Goal: Information Seeking & Learning: Find specific fact

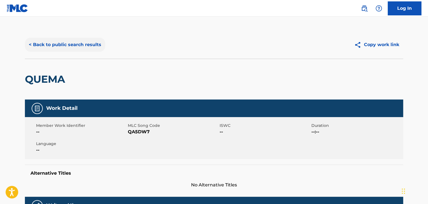
click at [75, 41] on button "< Back to public search results" at bounding box center [65, 45] width 80 height 14
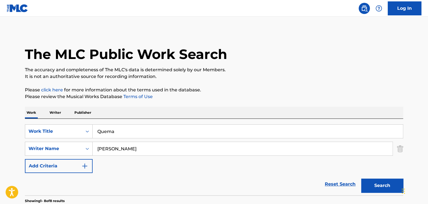
scroll to position [68, 0]
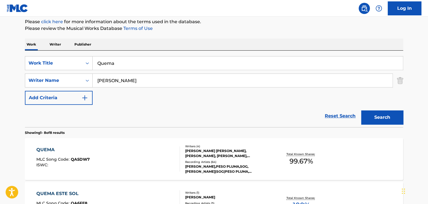
click at [140, 61] on input "Quema" at bounding box center [248, 62] width 310 height 13
paste input "Lost In Music"
type input "Lost In Music"
click at [135, 83] on input "[PERSON_NAME]" at bounding box center [243, 80] width 300 height 13
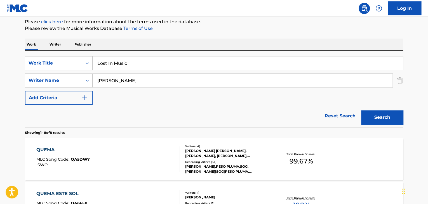
click at [135, 83] on input "[PERSON_NAME]" at bounding box center [243, 80] width 300 height 13
paste input "[PERSON_NAME]"
drag, startPoint x: 117, startPoint y: 80, endPoint x: 84, endPoint y: 80, distance: 32.7
click at [84, 80] on div "SearchWithCriteria87091f94-78f3-484d-b053-4d48939da741 Writer Name [PERSON_NAME]" at bounding box center [214, 81] width 378 height 14
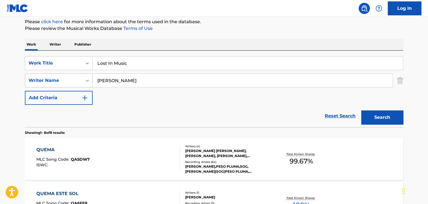
type input "[PERSON_NAME]"
click at [361, 110] on button "Search" at bounding box center [382, 117] width 42 height 14
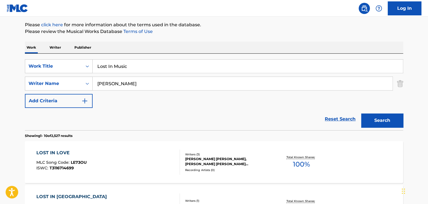
scroll to position [49, 0]
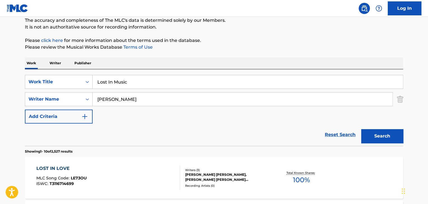
click at [131, 83] on input "Lost In Music" at bounding box center [248, 81] width 310 height 13
click at [132, 83] on input "Lost In Music" at bounding box center [248, 81] width 310 height 13
paste input "Yankee 150"
type input "Yankee 150"
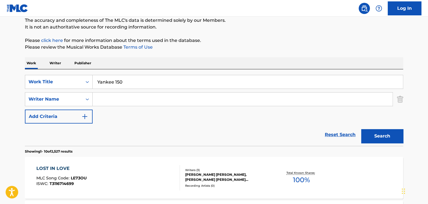
click at [361, 129] on button "Search" at bounding box center [382, 136] width 42 height 14
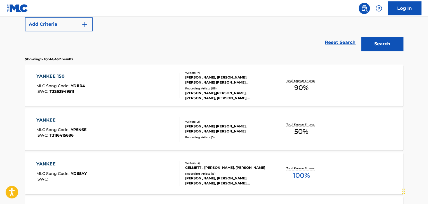
scroll to position [143, 0]
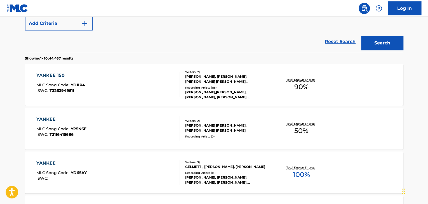
click at [60, 74] on div "YANKEE 150" at bounding box center [60, 75] width 49 height 7
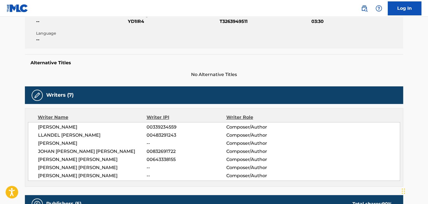
scroll to position [112, 0]
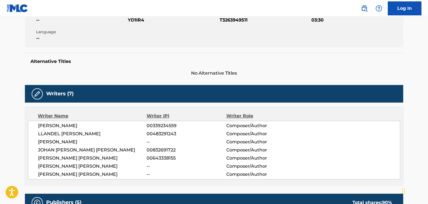
click at [66, 127] on span "[PERSON_NAME]" at bounding box center [92, 125] width 108 height 7
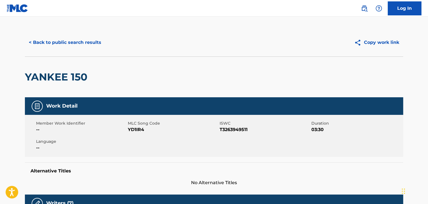
scroll to position [0, 0]
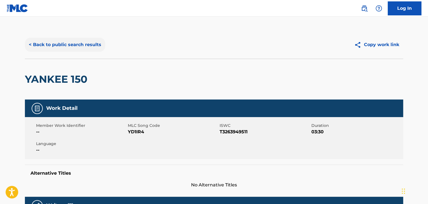
click at [98, 46] on button "< Back to public search results" at bounding box center [65, 45] width 80 height 14
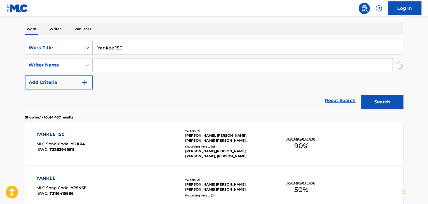
scroll to position [81, 0]
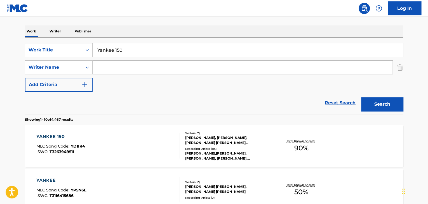
click at [115, 48] on input "Yankee 150" at bounding box center [248, 49] width 310 height 13
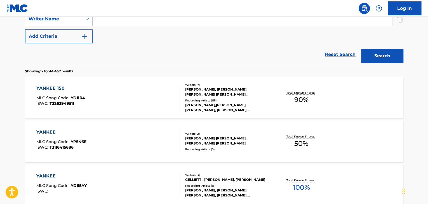
scroll to position [137, 0]
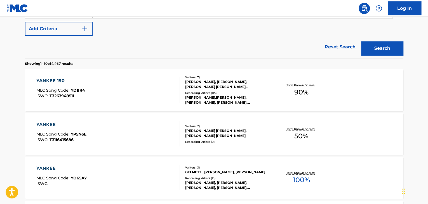
click at [53, 79] on div "YANKEE 150" at bounding box center [60, 80] width 49 height 7
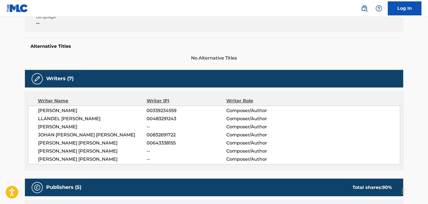
scroll to position [130, 0]
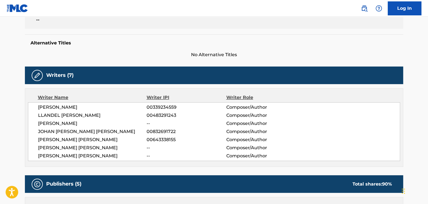
click at [98, 115] on span "LLANDEL [PERSON_NAME]" at bounding box center [92, 115] width 108 height 7
copy div "LLANDEL [PERSON_NAME]"
click at [82, 122] on span "[PERSON_NAME]" at bounding box center [92, 123] width 108 height 7
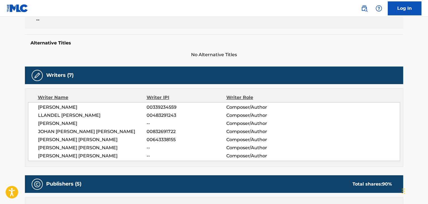
click at [82, 122] on span "[PERSON_NAME]" at bounding box center [92, 123] width 108 height 7
copy div "[PERSON_NAME]"
click at [90, 133] on span "JOHAN [PERSON_NAME] [PERSON_NAME]" at bounding box center [92, 131] width 108 height 7
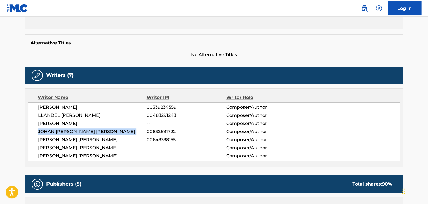
click at [91, 133] on span "JOHAN [PERSON_NAME] [PERSON_NAME]" at bounding box center [92, 131] width 108 height 7
copy div "JOHAN [PERSON_NAME] [PERSON_NAME]"
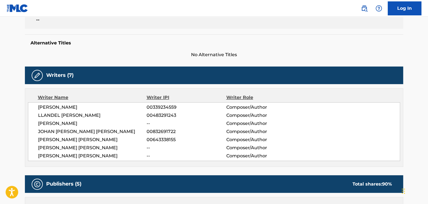
click at [67, 139] on span "[PERSON_NAME] [PERSON_NAME]" at bounding box center [92, 139] width 108 height 7
click at [68, 138] on span "[PERSON_NAME] [PERSON_NAME]" at bounding box center [92, 139] width 108 height 7
copy div "[PERSON_NAME] [PERSON_NAME]"
click at [97, 148] on span "[PERSON_NAME] [PERSON_NAME]" at bounding box center [92, 148] width 108 height 7
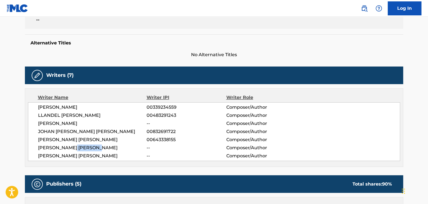
click at [97, 148] on span "[PERSON_NAME] [PERSON_NAME]" at bounding box center [92, 148] width 108 height 7
copy div "[PERSON_NAME] [PERSON_NAME]"
click at [107, 157] on span "[PERSON_NAME] [PERSON_NAME]" at bounding box center [92, 156] width 108 height 7
click at [107, 156] on span "[PERSON_NAME] [PERSON_NAME]" at bounding box center [92, 156] width 108 height 7
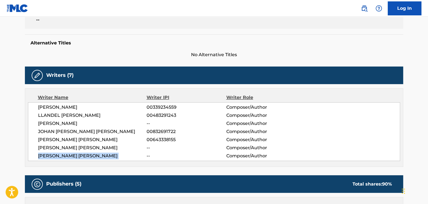
click at [107, 156] on span "[PERSON_NAME] [PERSON_NAME]" at bounding box center [92, 156] width 108 height 7
copy div "[PERSON_NAME] [PERSON_NAME]"
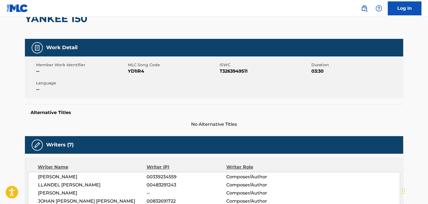
scroll to position [56, 0]
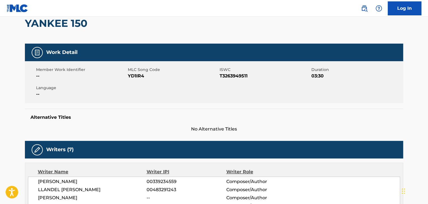
click at [134, 76] on span "YD1IR4" at bounding box center [173, 76] width 90 height 7
copy span "YD1IR4"
